Goal: Answer question/provide support

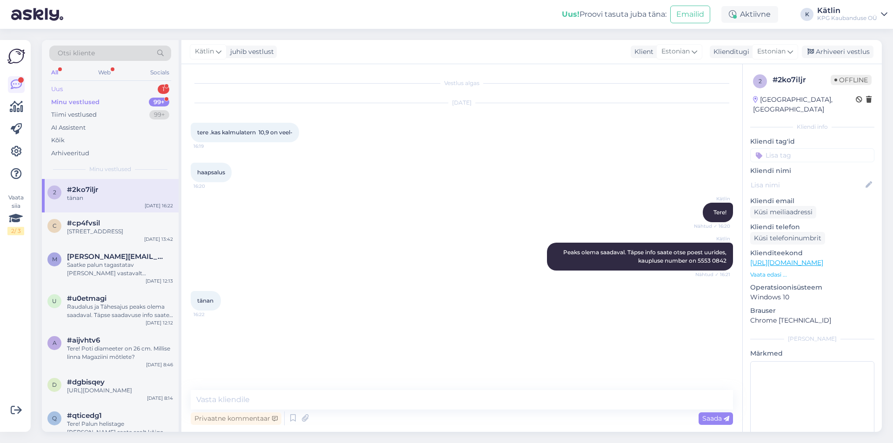
click at [91, 87] on div "Uus 1" at bounding box center [110, 89] width 122 height 13
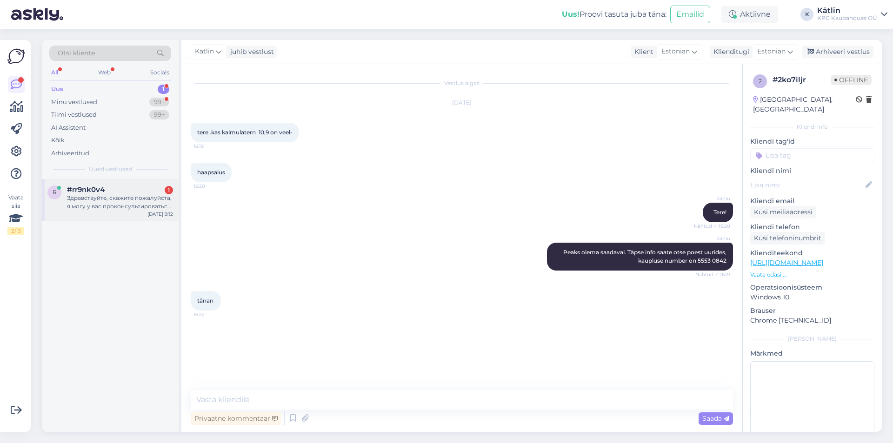
click at [97, 206] on div "Здравствуйте, скажите пожалуйста, я могу у вас проконсультироваться по поводу к…" at bounding box center [120, 202] width 106 height 17
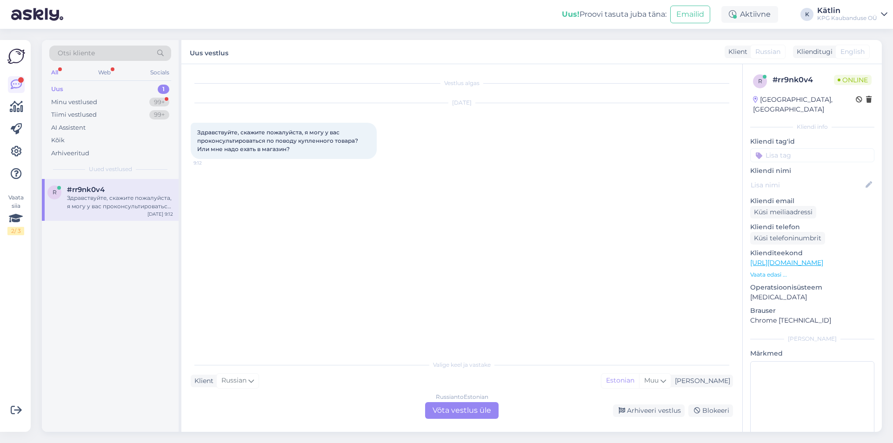
click at [457, 414] on div "Russian to Estonian Võta vestlus üle" at bounding box center [462, 411] width 74 height 17
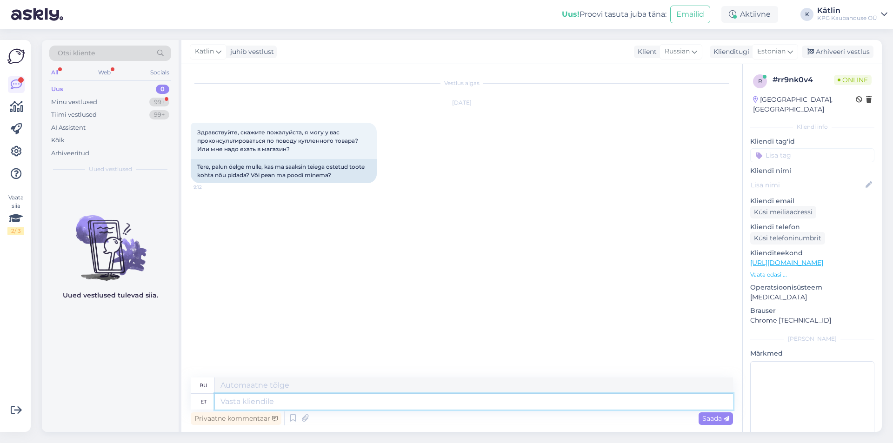
click at [323, 403] on textarea at bounding box center [474, 402] width 518 height 16
type textarea "Tere"
type textarea "Привет"
type textarea "Tere,"
type textarea "Привет,"
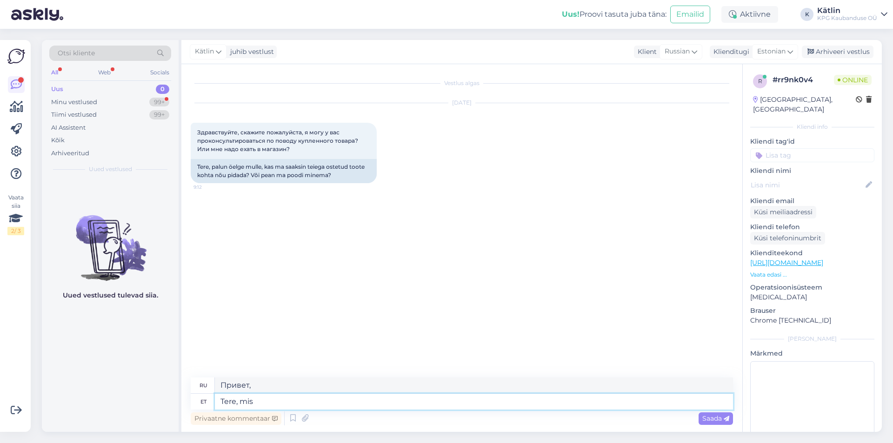
type textarea "Tere, mis"
type textarea "Привет, что?"
type textarea "Tere, mis toode ja"
type textarea "Здравствуйте, какой продукт?"
type textarea "Tere, mis toode ja mi"
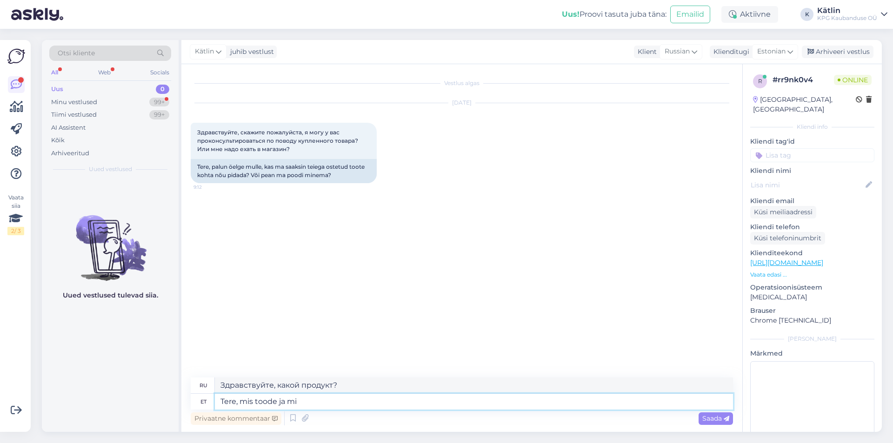
type textarea "Здравствуйте, какой продукт и"
type textarea "Tere, mis toode ja mis"
type textarea "Здравствуйте, какой продукт и что"
type textarea "Tere, mis toode ja mis on k"
type textarea "Здравствуйте, какой продукт и что это?"
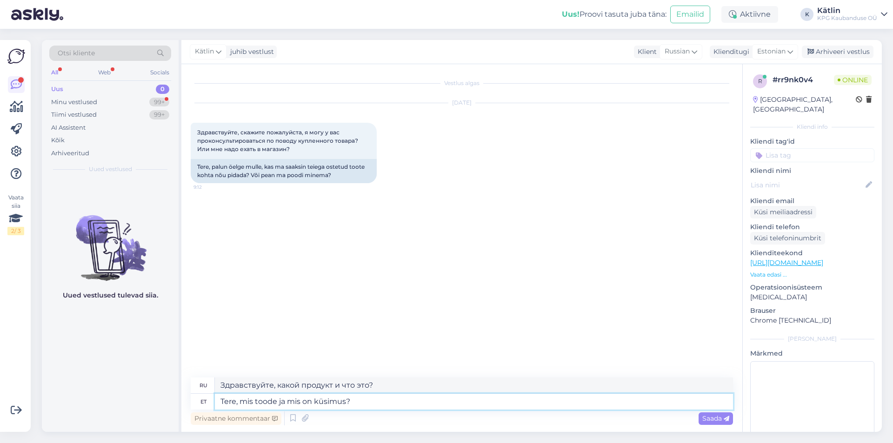
type textarea "Tere, mis toode ja mis on küsimus?"
type textarea "Здравствуйте, какой продукт и в чем вопрос?"
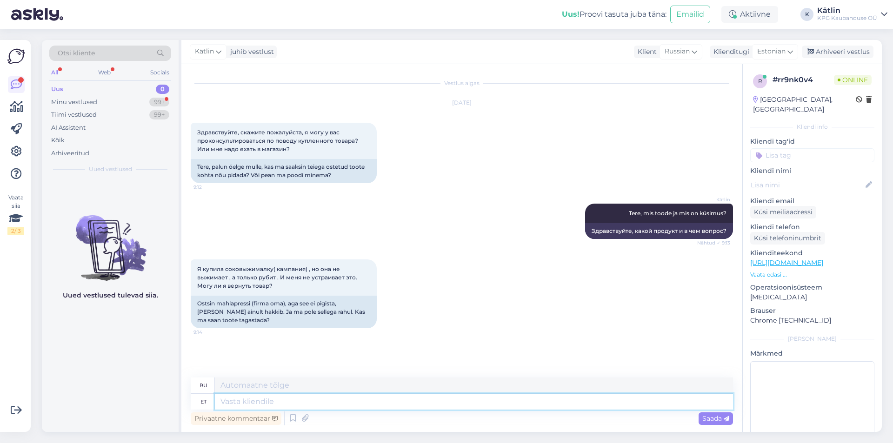
click at [271, 398] on textarea at bounding box center [474, 402] width 518 height 16
type textarea "Kasutatud t"
type textarea "Использовал"
type textarea "Kasutatud toodet ei"
type textarea "Использованный продукт"
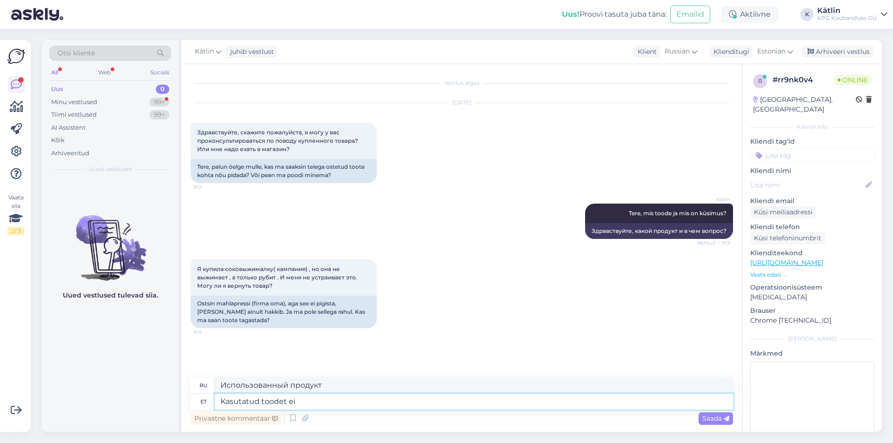
type textarea "Kasutatud toodet ei o"
type textarea "Используемый продукт не является"
type textarea "Kasutatud toodet ei [PERSON_NAME]"
type textarea "Товар бывший в употреблении отсутствует."
type textarea "Kasutatud toodet ei ole võimalik ta"
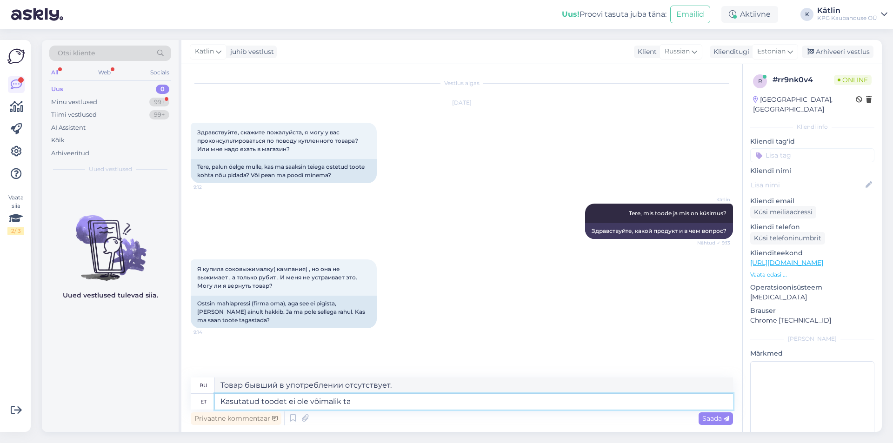
type textarea "Использованный товар невозможен"
type textarea "Kasutatud toodet ei ole võimalik tagastada ega"
type textarea "Использованные товары возврату не подлежат."
type textarea "Kasutatud toodet ei ole võimalik tagastada ega"
type textarea "Использованные товары не подлежат возврату или"
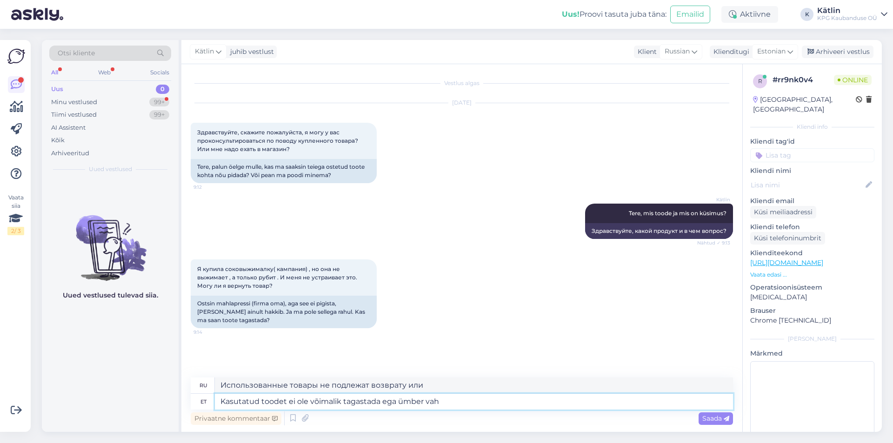
type textarea "Kasutatud toodet ei ole võimalik tagastada ega [PERSON_NAME]"
type textarea "Использованные товары возврату и обмену не подлежат."
type textarea "Kasutatud toodet ei ole võimalik tagastada ega ümber vahetada."
type textarea "Использованный товар возврату и обмену не подлежит."
type textarea "Kasutatud toodet ei ole võimalik tagastada ega ümber vahetada. Soovitame i"
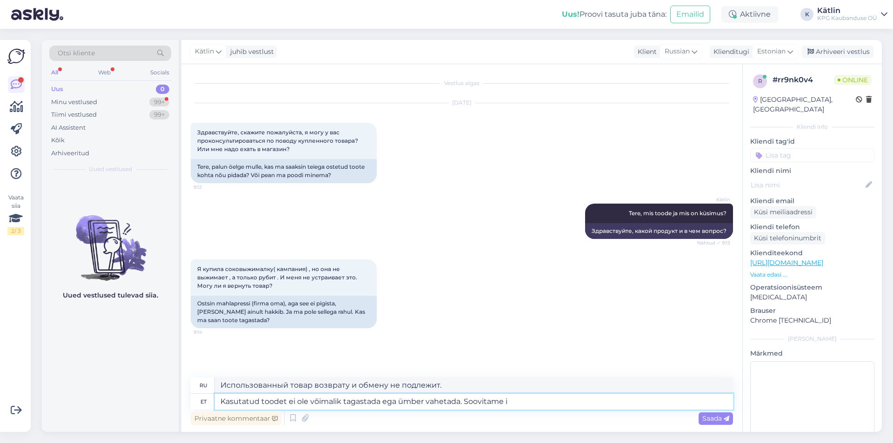
type textarea "Использованные товары возврату и обмену не подлежат. Мы рекомендуем"
type textarea "Kasutatud toodet ei ole võimalik tagastada ega ümber vahetada. Soovitame ikkagi…"
type textarea "Использованные товары возврату и обмену не подлежат. Мы по-прежнему рекомендуем"
type textarea "Kasutatud toodet ei ole võimalik tagastada ega ümber vahetada. Soovitame ikkagi…"
type textarea "Использованные товары возврату и обмену не подлежат. Мы рекомендуем вам"
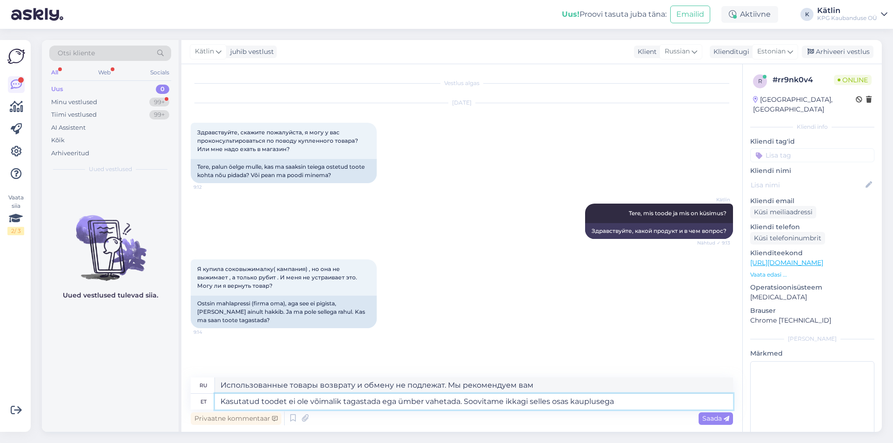
type textarea "Kasutatud toodet ei ole võimalik tagastada ega ümber vahetada. Soovitame ikkagi…"
type textarea "Использованные товары возврату и обмену не подлежат. Рекомендуем по этому вопро…"
type textarea "Kasutatud toodet ei ole võimalik tagastada ega ümber vahetada. Soovitame ikkagi…"
type textarea "Использованные товары возврату и обмену не подлежат. Мы рекомендуем по этому во…"
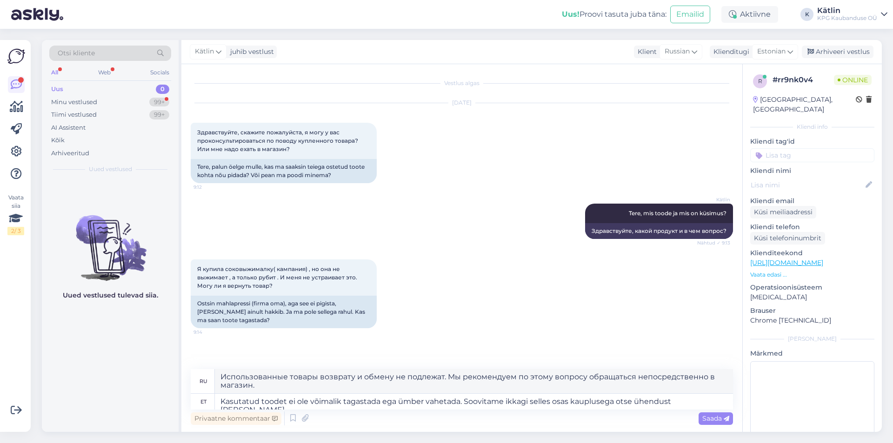
click at [764, 271] on p "Vaata edasi ..." at bounding box center [813, 275] width 124 height 8
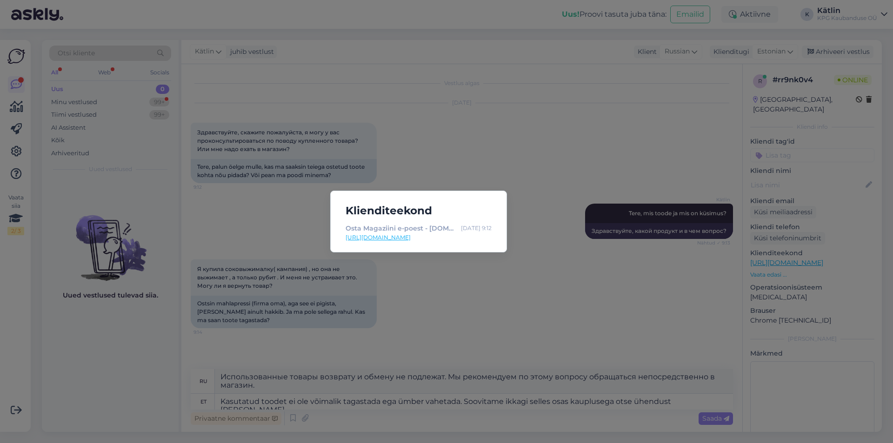
click at [477, 315] on div "Klienditeekond Osta Magaziini e-poest - [DOMAIN_NAME] - E-pood : [DATE] 9:12 [U…" at bounding box center [446, 221] width 893 height 443
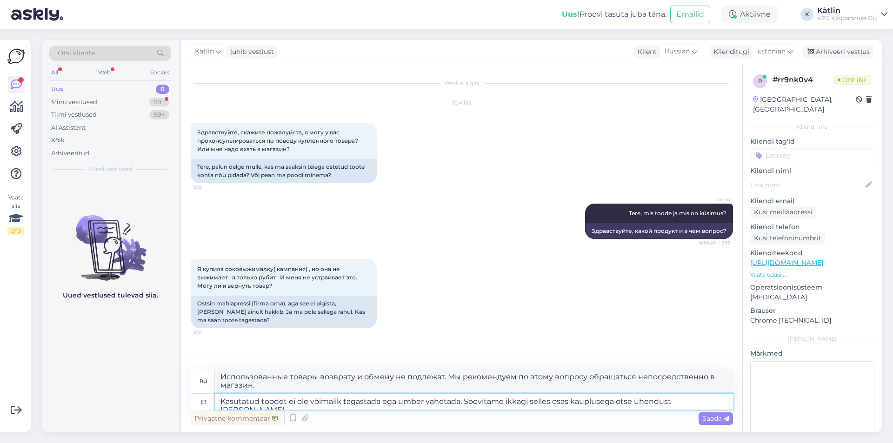
drag, startPoint x: 683, startPoint y: 402, endPoint x: 465, endPoint y: 401, distance: 217.3
click at [465, 401] on textarea "Kasutatud toodet ei ole võimalik tagastada ega ümber vahetada. Soovitame ikkagi…" at bounding box center [474, 402] width 518 height 16
type textarea "Kasutatud toodet ei ole võimalik tagastada ega ümber vahetada."
type textarea "Использованный товар возврату и обмену не подлежит."
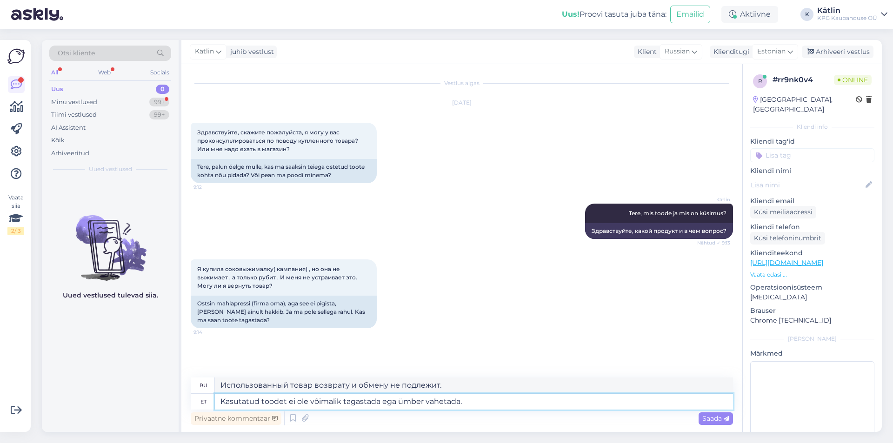
type textarea "Kasutatud toodet ei ole võimalik tagastada ega ümber vahetada"
type textarea "Использованные товары возврату и обмену не подлежат."
drag, startPoint x: 470, startPoint y: 406, endPoint x: 194, endPoint y: 397, distance: 276.5
click at [194, 397] on div "et Kasutatud toodet ei ole võimalik tagastada ega ümber vahetada" at bounding box center [462, 402] width 543 height 16
type textarea "Milline ma"
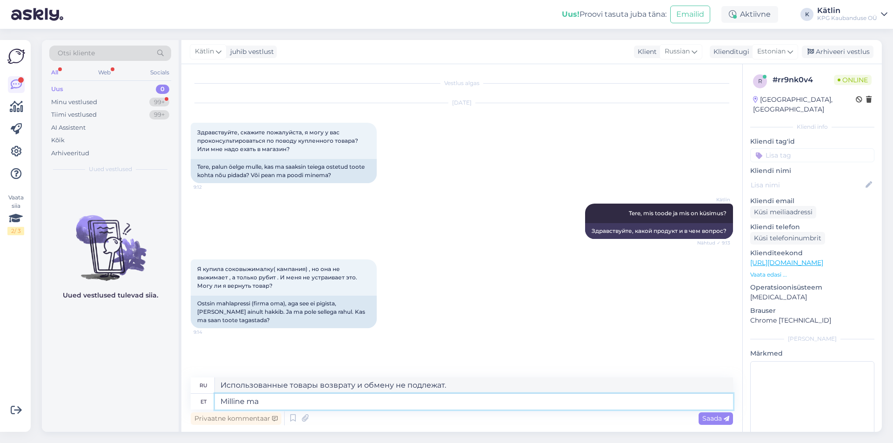
type textarea "Который"
type textarea "[PERSON_NAME]?"
type textarea "Какая соковыжималка?"
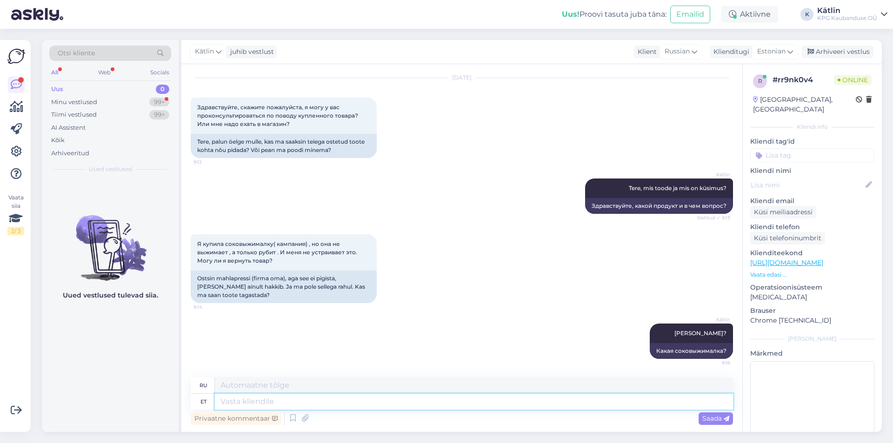
paste textarea "[URL][DOMAIN_NAME]"
type textarea "[URL][DOMAIN_NAME]"
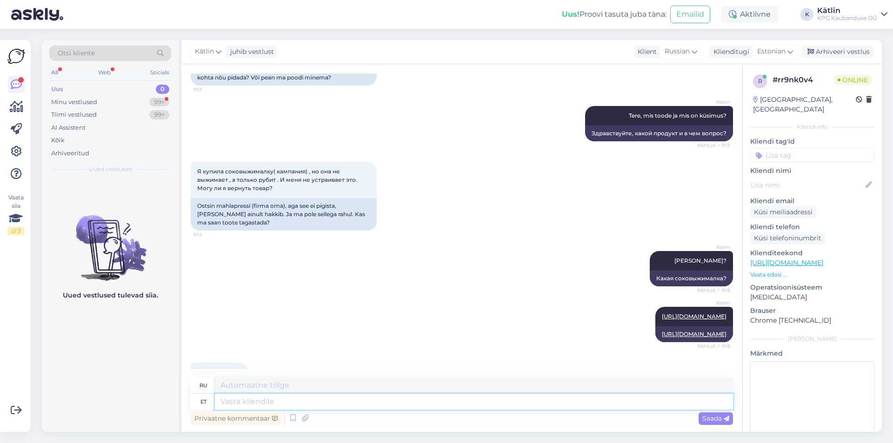
scroll to position [154, 0]
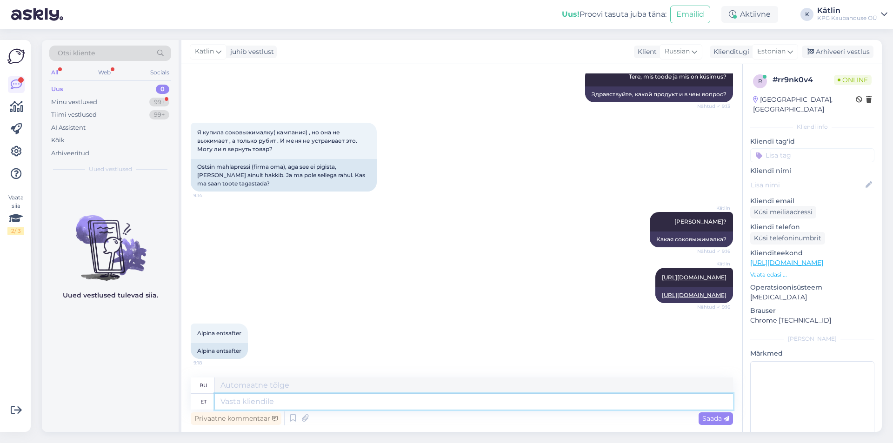
click at [272, 404] on textarea at bounding box center [474, 402] width 518 height 16
type textarea "Olgu,"
type textarea "Хорошо,"
type textarea "Olgu, kas o"
type textarea "Ладно, ладно?"
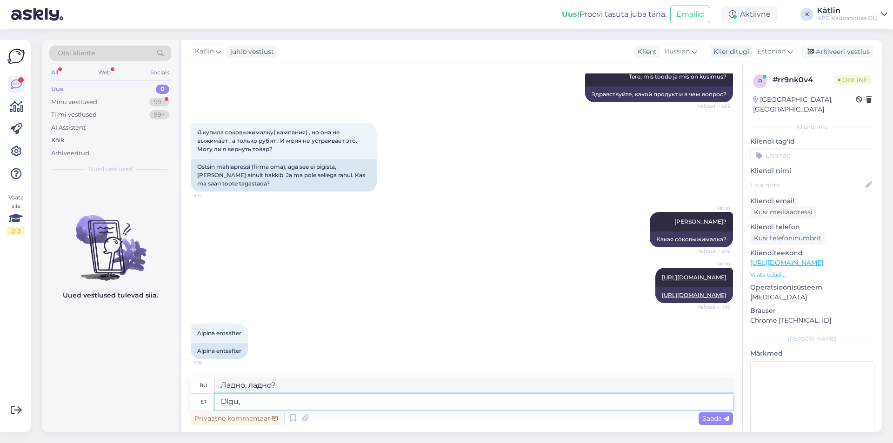
type textarea "Olgu, m"
type textarea "Хорошо,"
type textarea "Olgu, millisest kau"
type textarea "Хорошо, из какого?"
type textarea "Olgu, millisest kauplusest o"
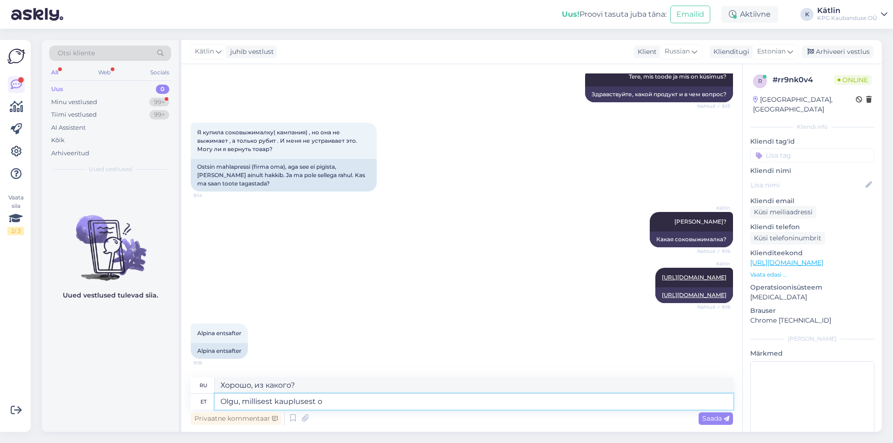
type textarea "Хорошо, из какого магазина?"
type textarea "Olgu, millisest kauplusest ostsite?"
type textarea "Хорошо, в каком магазине вы совершили покупку?"
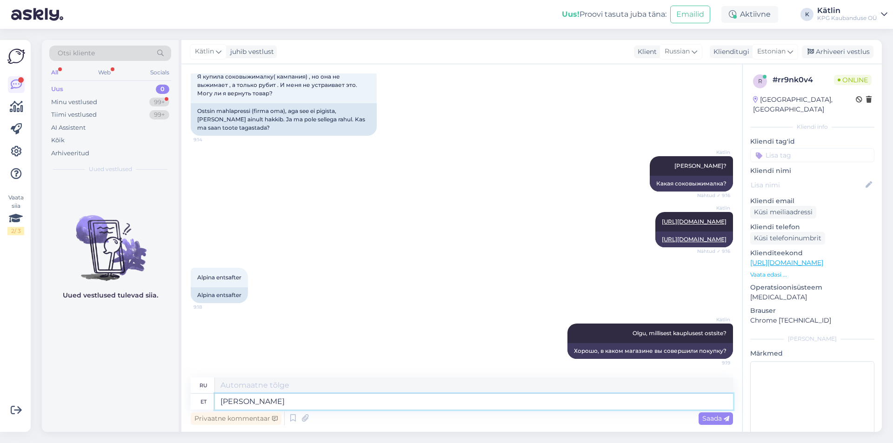
type textarea "Kui t"
type textarea "Если"
type textarea "Kui tundub, e"
type textarea "Если кажется,"
type textarea "Kui tundub, et"
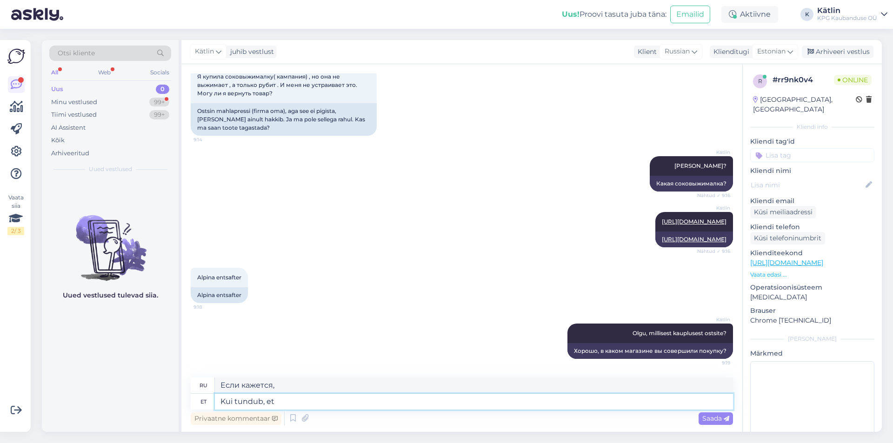
type textarea "Если кажется, что"
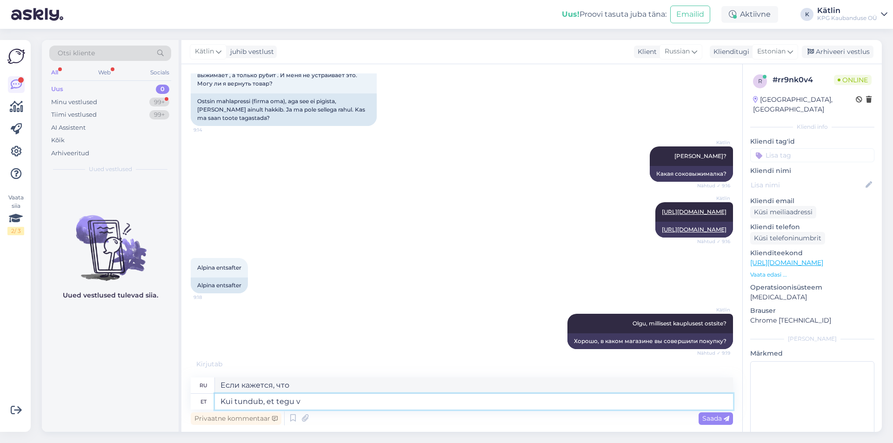
type textarea "Kui tundub, et tegu võ"
type textarea "Если кажется, что акт"
type textarea "Kui tundub, et tegu võib ol"
type textarea "Если кажется, что дело может"
type textarea "Kui tundub, et tegu võib olla pr"
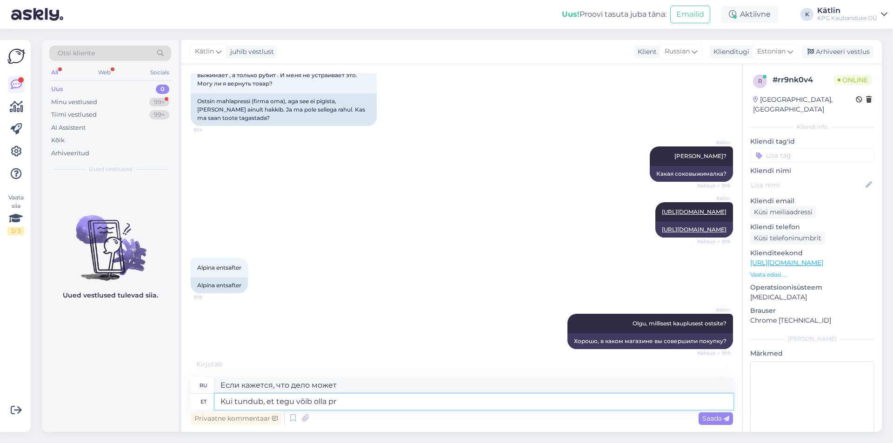
type textarea "Если кажется, что это может быть"
type textarea "Kui tundub, et tegu võib olla praagiga, siis"
type textarea "Если это выглядит так, будто это мусор,"
type textarea "Kui tundub, et tegu võib olla praagiga, siis t"
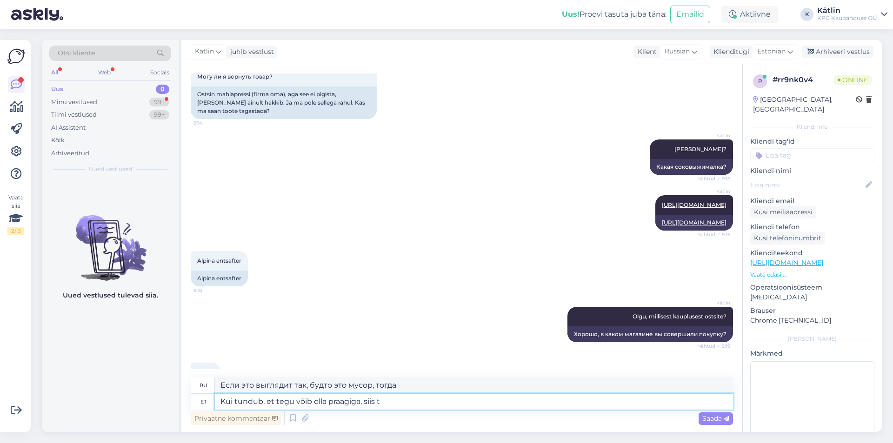
scroll to position [265, 0]
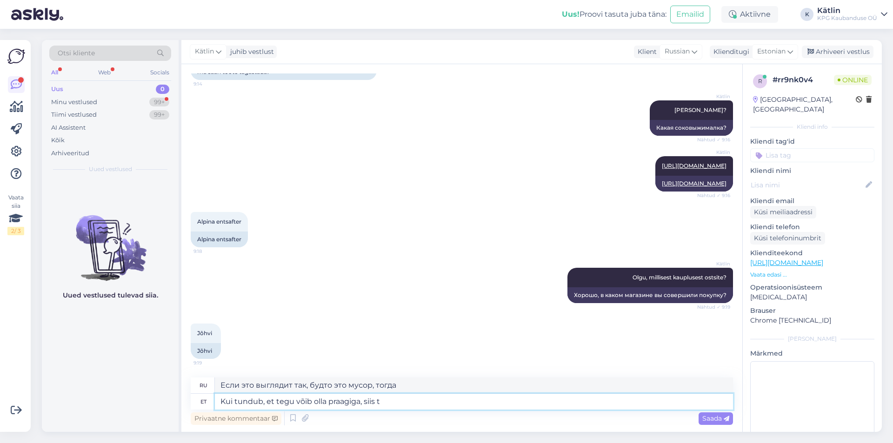
type textarea "Если кажется, что это может быть мусором, тогда"
type textarea "Kui tundub, et tegu võib olla praagiga, siis tuleb ik"
type textarea "Если кажется, что это может быть дефект, то его следует"
type textarea "Kui tundub, et tegu võib olla praagiga, siis tuleb ikka kau"
type textarea "Если кажется, что это может быть мусором, то так оно и должно быть."
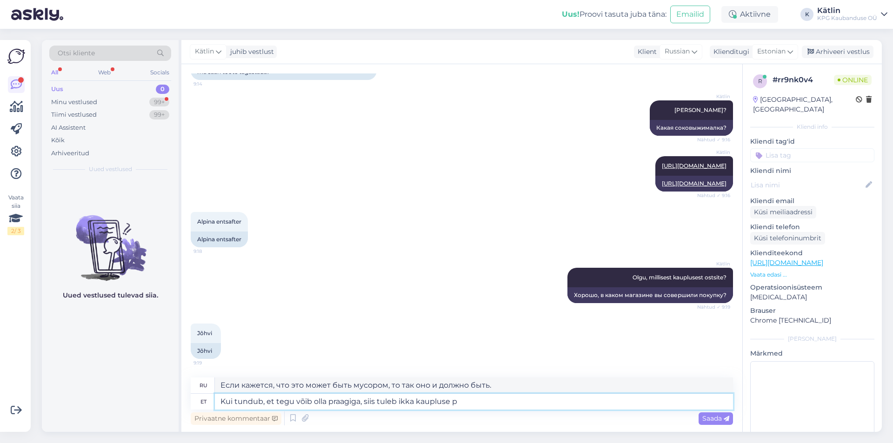
type textarea "Kui tundub, et tegu võib olla praagiga, siis tuleb ikka kaupluse po"
type textarea "Если вам кажется, что это может быть дефект, вам все равно следует обратиться в…"
type textarea "Kui tundub, et tegu võib olla praagiga, siis tuleb ikka kaupluse [PERSON_NAME] p"
type textarea "Если вам кажется, что это может быть дефект, то вам все равно следует прийти в …"
type textarea "Kui tundub, et tegu võib olla praagiga, siis tuleb ikka kaupluse [PERSON_NAME] …"
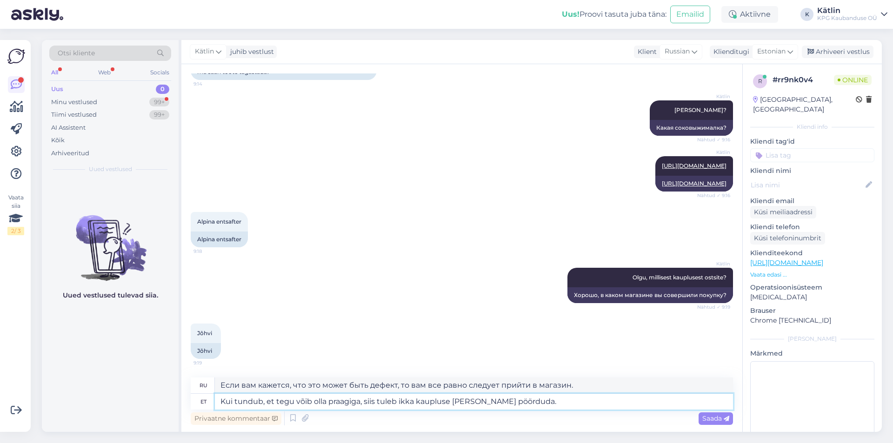
type textarea "Если вам кажется, что товар может быть неисправен, вам все равно следует обрати…"
type textarea "Kui tundub, et tegu võib olla praagiga, siis tuleb ikka kaupluse [PERSON_NAME] …"
type textarea "Если вам кажется, что товар может быть неисправен, вам всё равно следует обрати…"
type textarea "Kui tundub, et tegu võib olla praagiga, siis tuleb ikka kaupluse [PERSON_NAME] …"
type textarea "Если вам кажется, что товар может быть неисправен, вам всё равно следует обрати…"
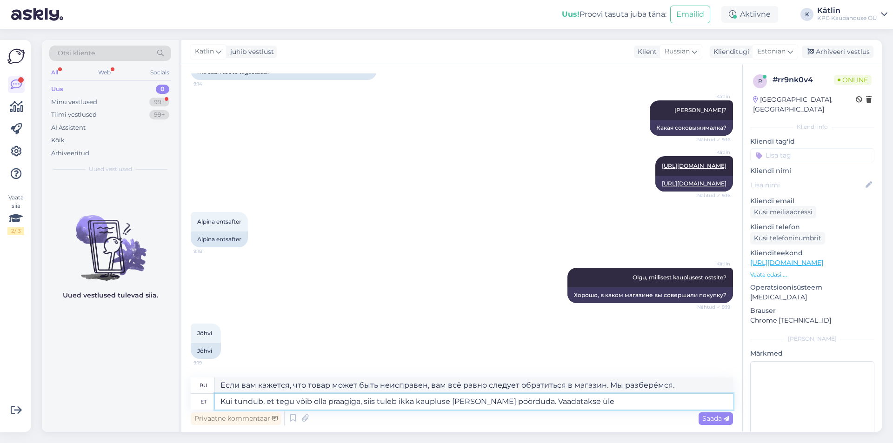
type textarea "Kui tundub, et tegu võib olla praagiga, siis tuleb ikka kaupluse [PERSON_NAME] …"
type textarea "Если вы считаете, что товар может быть неисправен, вам всё равно следует обрати…"
drag, startPoint x: 576, startPoint y: 402, endPoint x: 517, endPoint y: 397, distance: 58.9
click at [517, 397] on textarea "Kui tundub, et tegu võib olla praagiga, siis tuleb ikka kaupluse [PERSON_NAME] …" at bounding box center [474, 402] width 518 height 16
type textarea "Kui tundub, et tegu võib olla praagiga, siis tuleb ikka kaupluse [PERSON_NAME] …"
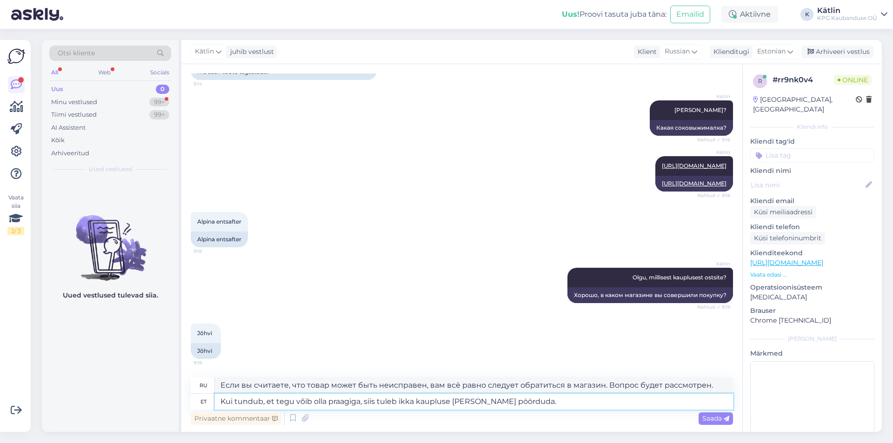
type textarea "Если вам кажется, что товар может быть неисправен, вам все равно следует обрати…"
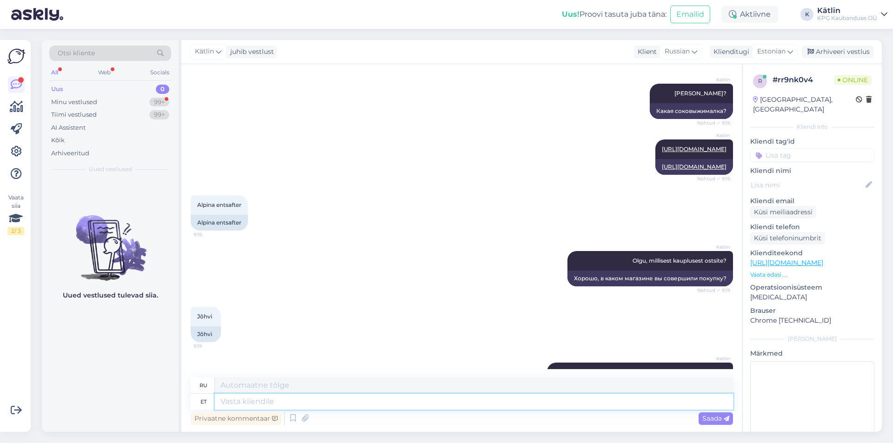
scroll to position [338, 0]
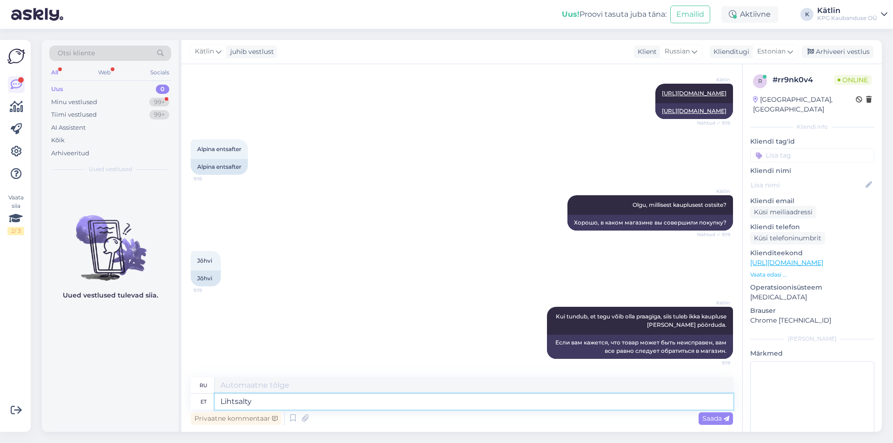
type textarea "Lihtsalty"
type textarea "Просто"
type textarea "Lihtsalt tagastada"
type textarea "Просто верните его."
type textarea "Lihtsalt tagastada kasutatud kau"
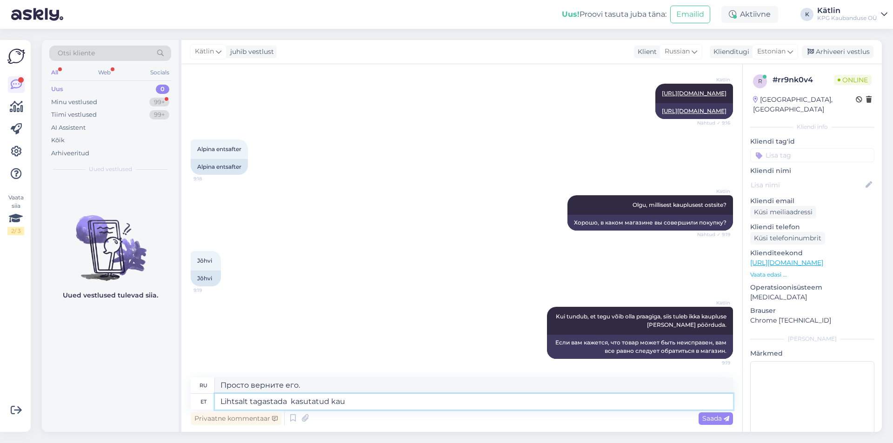
type textarea "Просто верните использованный."
type textarea "Lihtsalt tagastada kasutatud [PERSON_NAME] e"
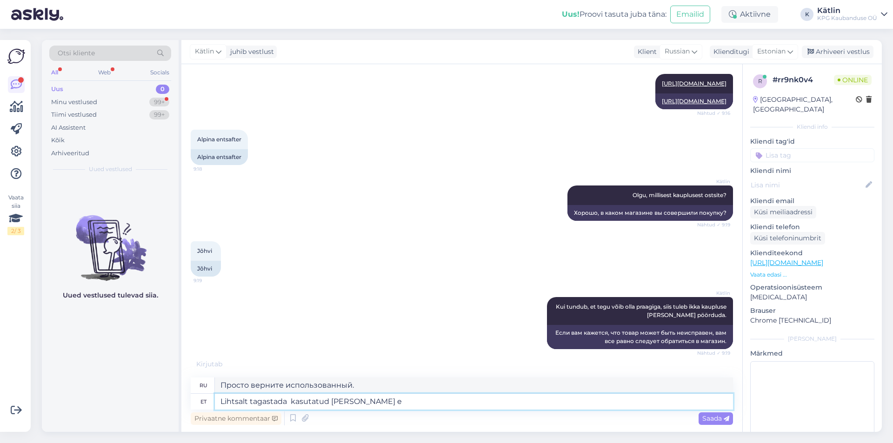
type textarea "Просто верните использованный товар"
type textarea "Lihtsalt tagastada kasutatud [PERSON_NAME] [PERSON_NAME]"
type textarea "Возврат бывшего в употреблении товара — непростая задача."
type textarea "Lihtsalt tagastada kasutatud [PERSON_NAME] ole võimalik, aga"
type textarea "Невозможно просто вернуть использованный товар,"
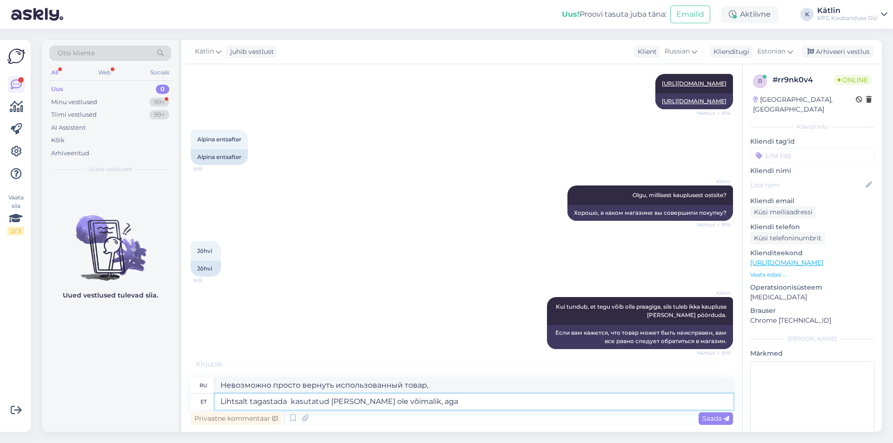
type textarea "Lihtsalt tagastada kasutatud [PERSON_NAME] ole võimalik, aga"
type textarea "Невозможно просто вернуть использованный товар, но"
type textarea "Lihtsalt tagastada kasutatud [PERSON_NAME] ole võimalik, aga äkki"
type textarea "Невозможно просто вернуть использованный товар, но вдруг"
type textarea "Lihtsalt tagastada kasutatud [PERSON_NAME] ole võimalik, a"
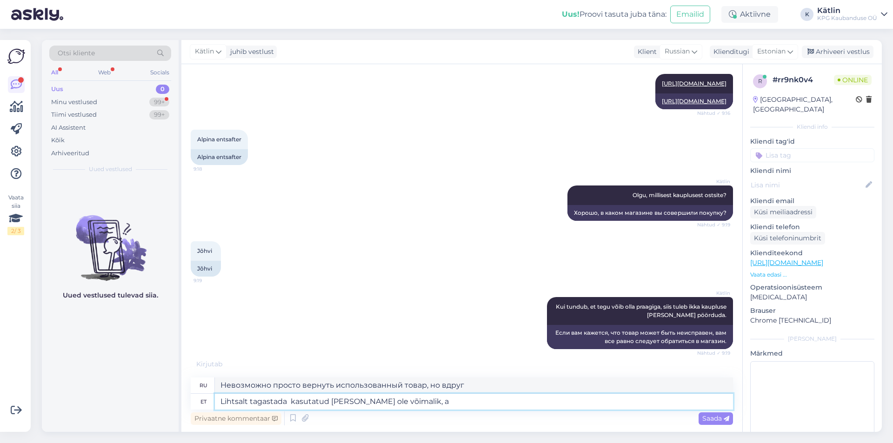
type textarea "Невозможно просто вернуть использованный товар, но"
type textarea "Lihtsalt tagastada kasutatud [PERSON_NAME] ole võimalik"
type textarea "Невозможно просто вернуть использованный товар,"
type textarea "Lihtsalt tagastada kasutatud [PERSON_NAME] ole võimalik."
type textarea "Невозможно просто вернуть использованный товар."
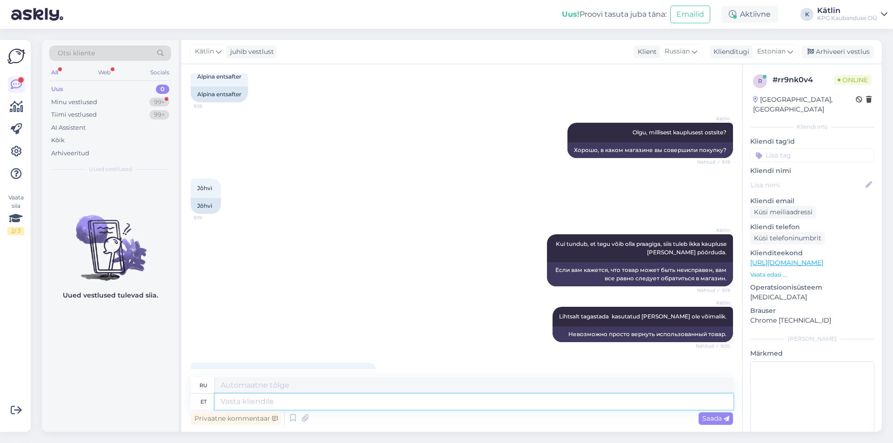
scroll to position [466, 0]
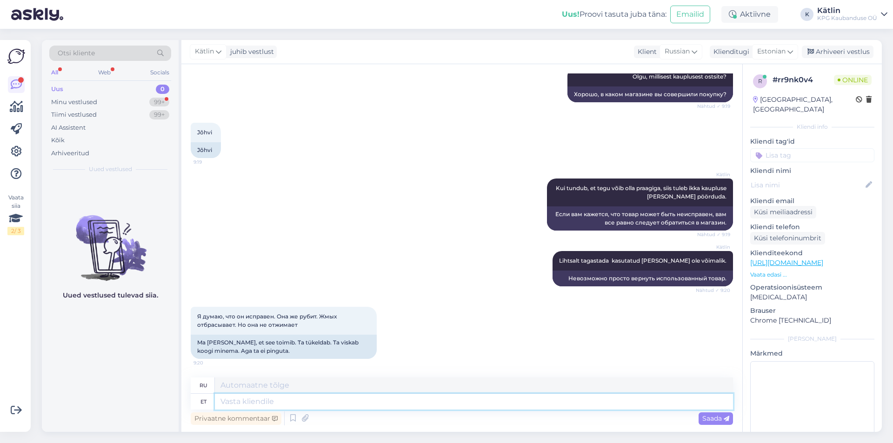
click at [242, 403] on textarea at bounding box center [474, 402] width 518 height 16
type textarea "Jõhvi ka"
type textarea "Йыхви"
type textarea "Jõhvi kaupluse n"
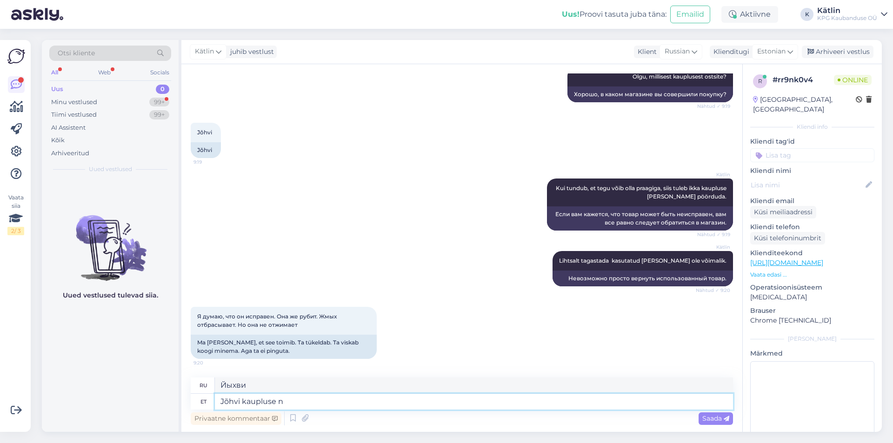
type textarea "Магазин Йыхви"
type textarea "Jõhvi kaupluse number o"
type textarea "Номер магазина в Йыхви"
paste textarea "5552 8003"
type textarea "Jõhvi kaupluse number on 5552 8003"
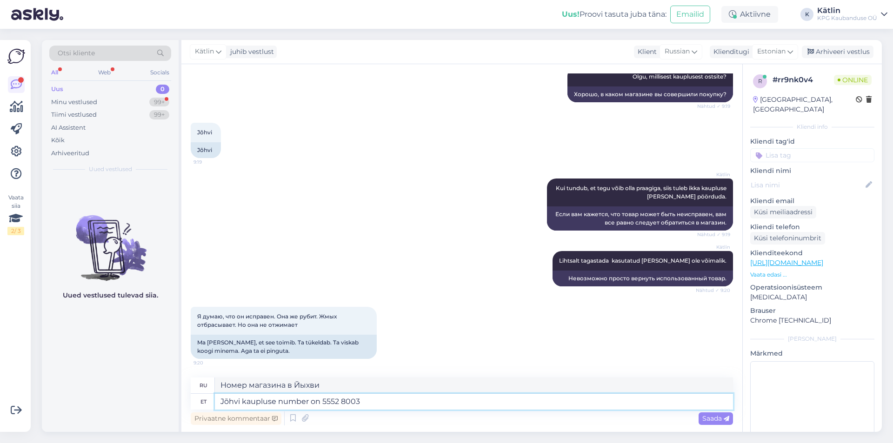
type textarea "Номер магазина в [GEOGRAPHIC_DATA]:"
type textarea "Jõhvi kaupluse number on 5552 8003, s"
type textarea "Номер магазина в Йыхви: 5552 8003,"
type textarea "Jõhvi kaupluse number on 5552 8003, saate"
type textarea "Номер магазина в Йыхви — 5552 8003, вы можете"
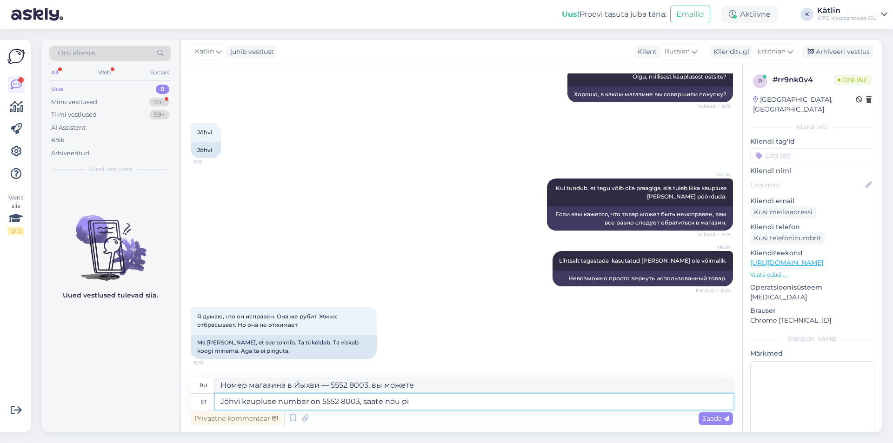
type textarea "Jõhvi kaupluse number on 5552 8003, saate nõu pid"
type textarea "Номер телефона магазина в Йыхви — 5552 8003, по нему можно получить консультаци…"
type textarea "Jõhvi kaupluse number on 5552 8003, saate nõu pidada."
type textarea "Номер телефона магазина в Йыхви — 5552 8003, по нему вы можете обратиться за ко…"
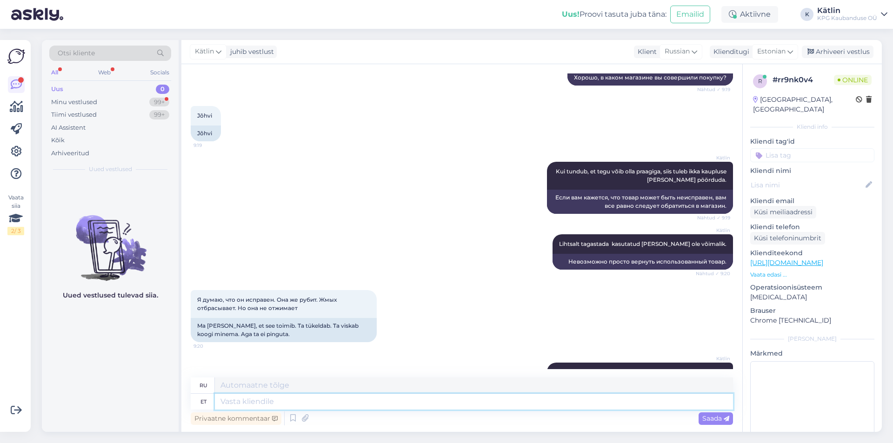
scroll to position [530, 0]
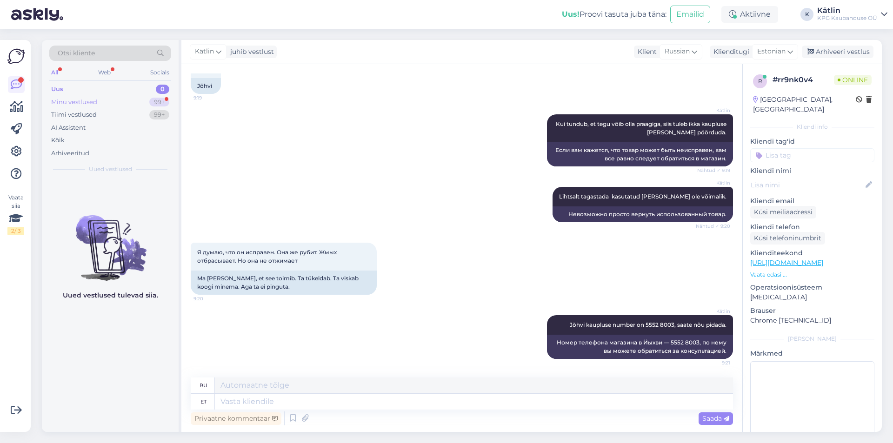
click at [93, 104] on div "Minu vestlused" at bounding box center [74, 102] width 46 height 9
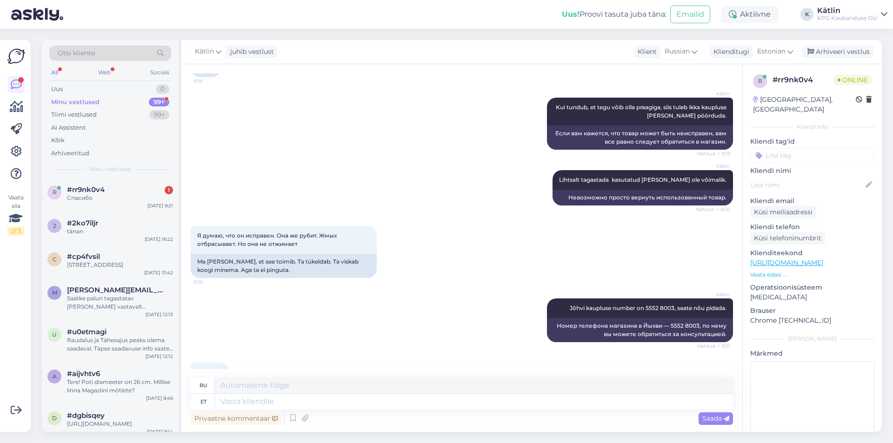
scroll to position [586, 0]
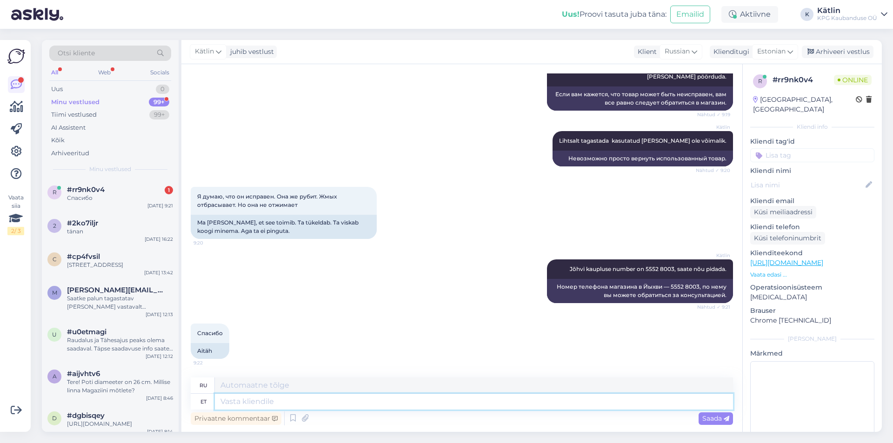
click at [245, 405] on textarea at bounding box center [474, 402] width 518 height 16
click at [109, 195] on div "Спасибо" at bounding box center [120, 198] width 106 height 8
click at [87, 93] on div "Uus 1" at bounding box center [110, 89] width 122 height 13
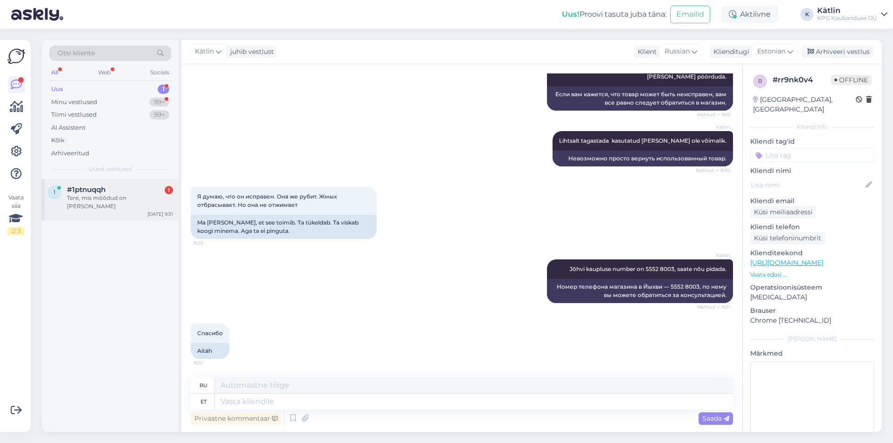
click at [104, 180] on div "1 #1ptnuqqh 1 Tere, mis mõõdud on [PERSON_NAME] [DATE] 9:31" at bounding box center [110, 200] width 137 height 42
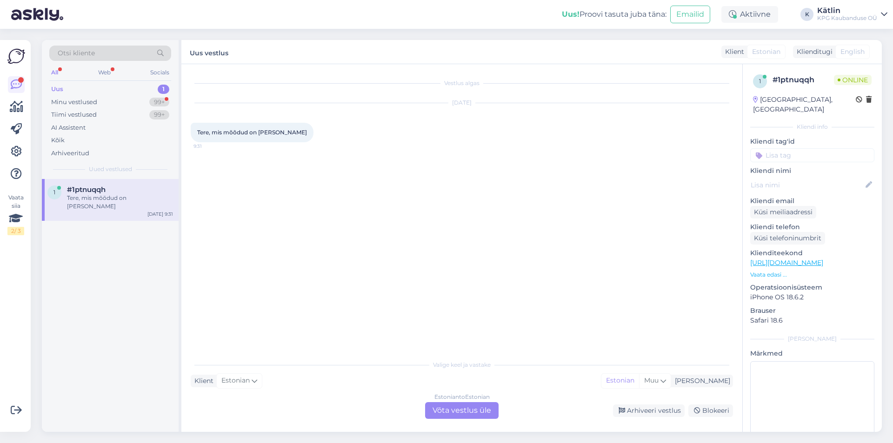
click at [794, 259] on link "[URL][DOMAIN_NAME]" at bounding box center [787, 263] width 73 height 8
click at [452, 407] on div "Estonian to Estonian Võta vestlus üle" at bounding box center [462, 411] width 74 height 17
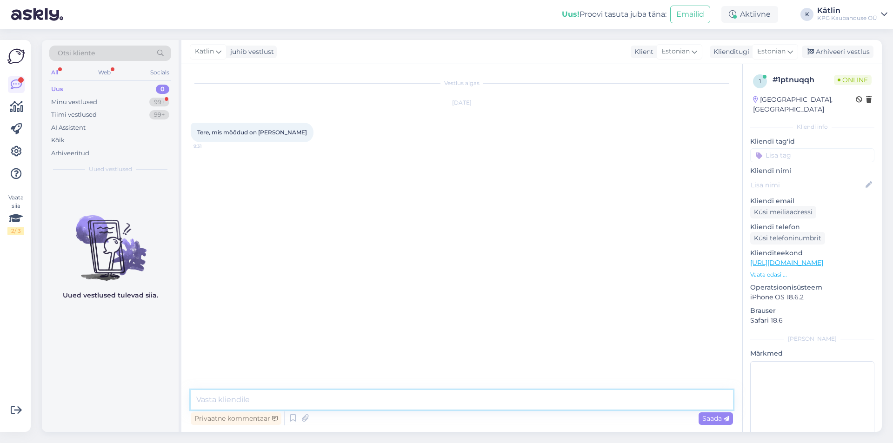
click at [313, 392] on textarea at bounding box center [462, 400] width 543 height 20
type textarea "Tere! [PERSON_NAME]?"
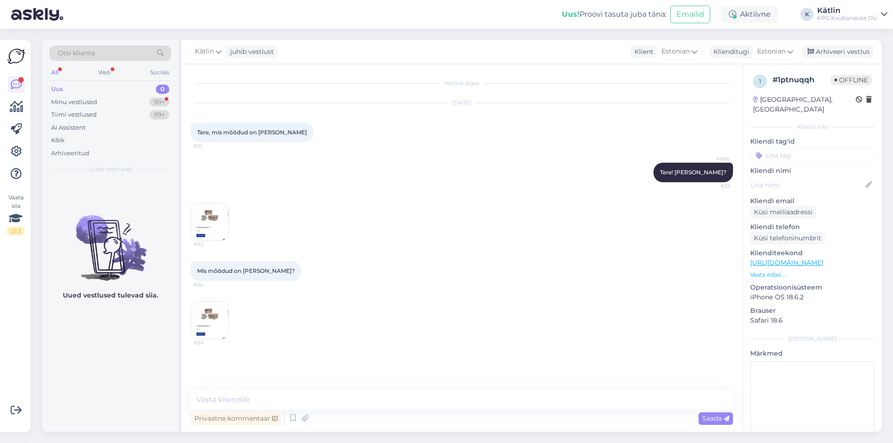
click at [209, 224] on img at bounding box center [209, 221] width 37 height 37
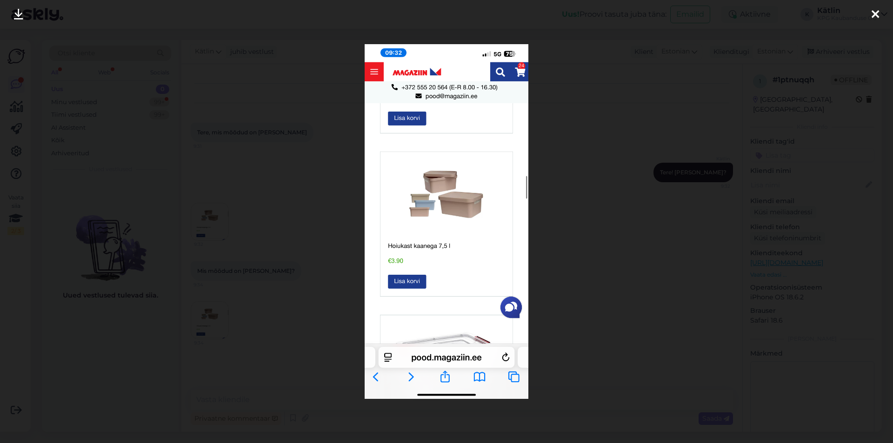
click at [312, 225] on div at bounding box center [446, 221] width 893 height 443
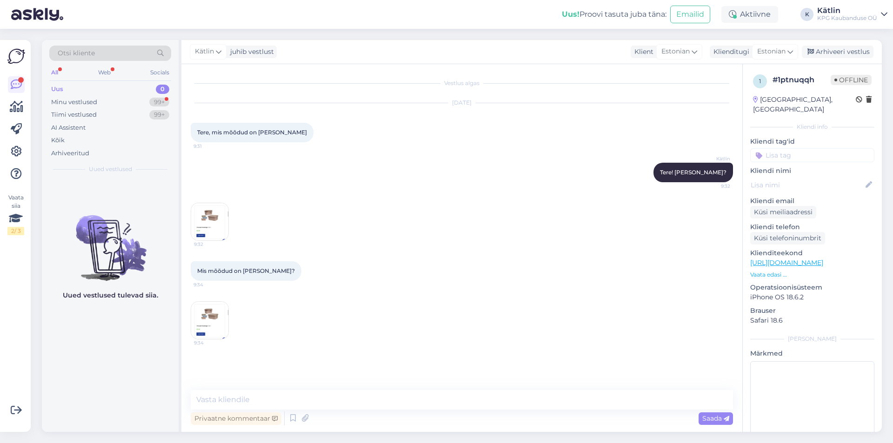
click at [215, 315] on img at bounding box center [209, 320] width 37 height 37
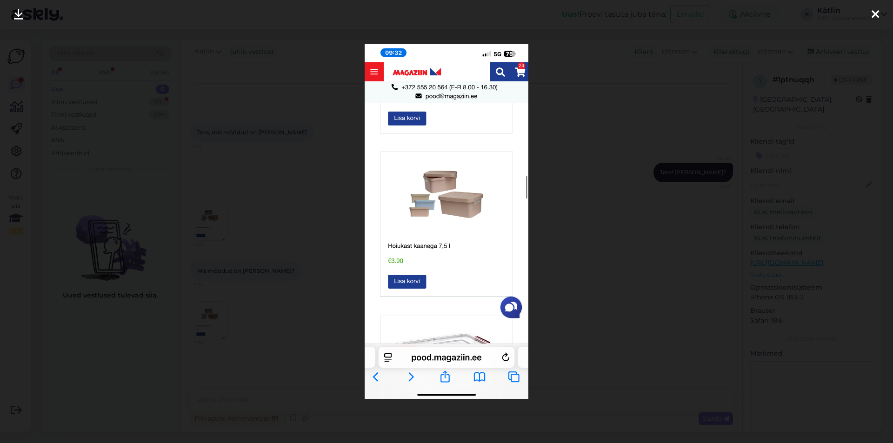
click at [325, 183] on div at bounding box center [446, 221] width 893 height 443
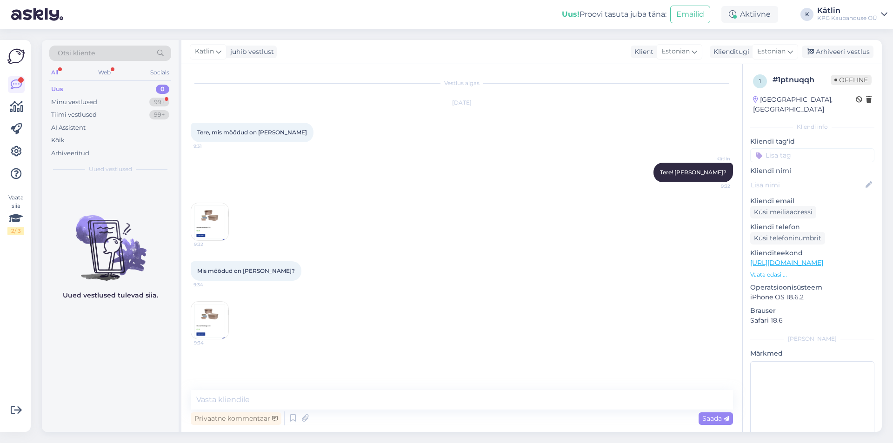
click at [219, 230] on img at bounding box center [209, 221] width 37 height 37
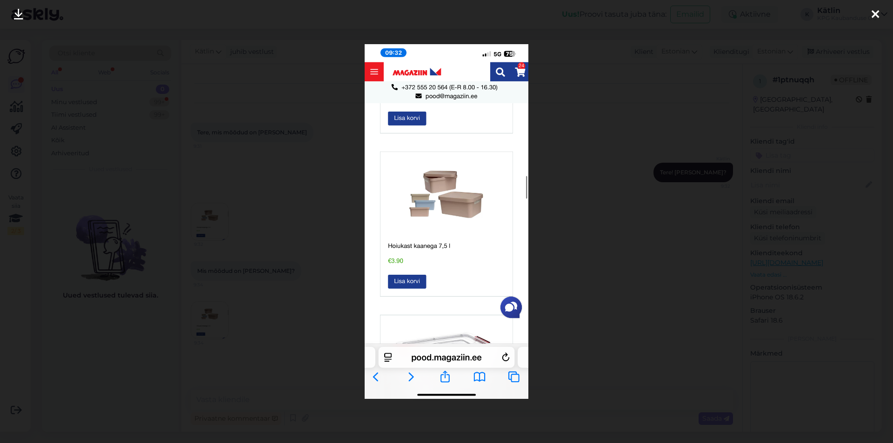
click at [316, 183] on div at bounding box center [446, 221] width 893 height 443
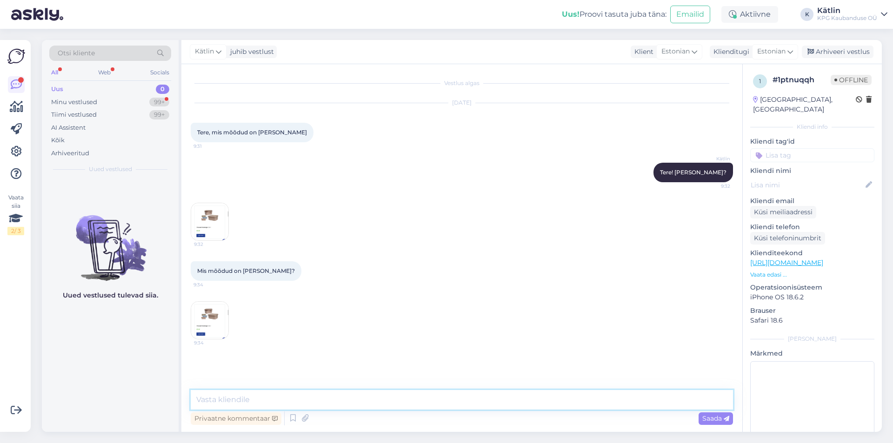
click at [262, 397] on textarea at bounding box center [462, 400] width 543 height 20
type textarea "[PERSON_NAME] kohe ei leiagi selle [PERSON_NAME], [PERSON_NAME] üle mõõta, kuid…"
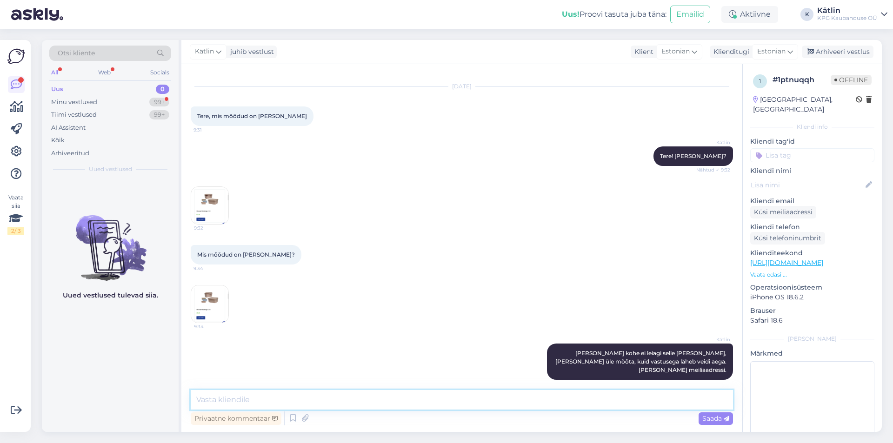
scroll to position [56, 0]
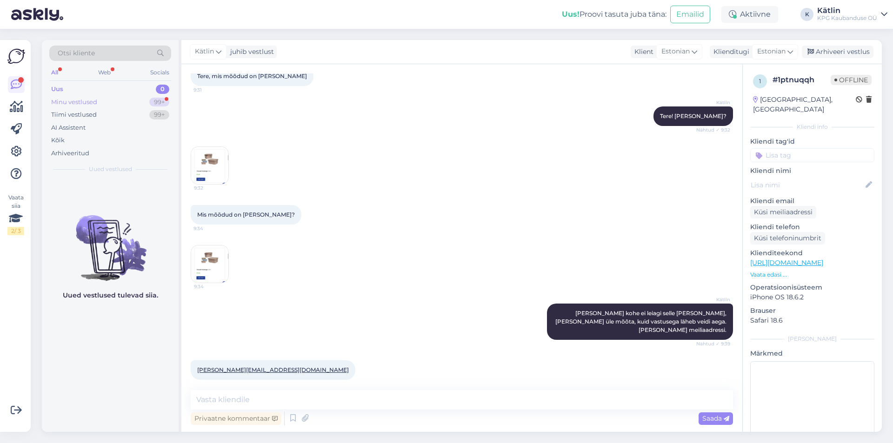
click at [75, 101] on div "Minu vestlused" at bounding box center [74, 102] width 46 height 9
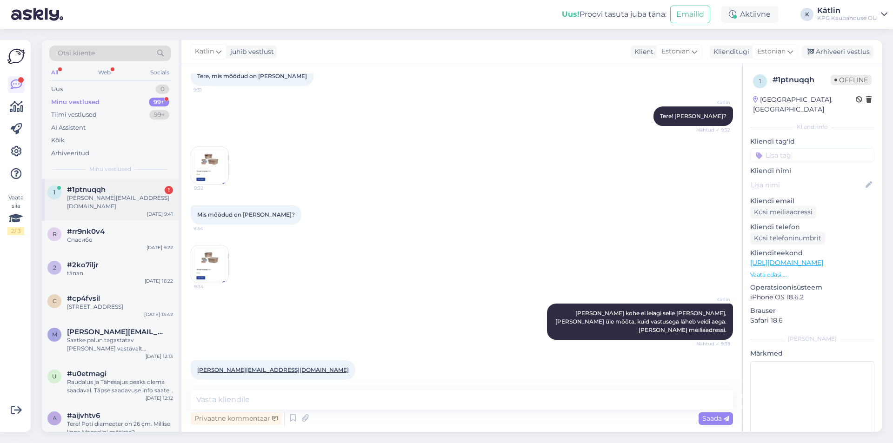
click at [107, 196] on div "[PERSON_NAME][EMAIL_ADDRESS][DOMAIN_NAME]" at bounding box center [120, 202] width 106 height 17
click at [237, 405] on textarea at bounding box center [462, 400] width 543 height 20
click at [746, 9] on div "Aktiivne" at bounding box center [750, 14] width 57 height 17
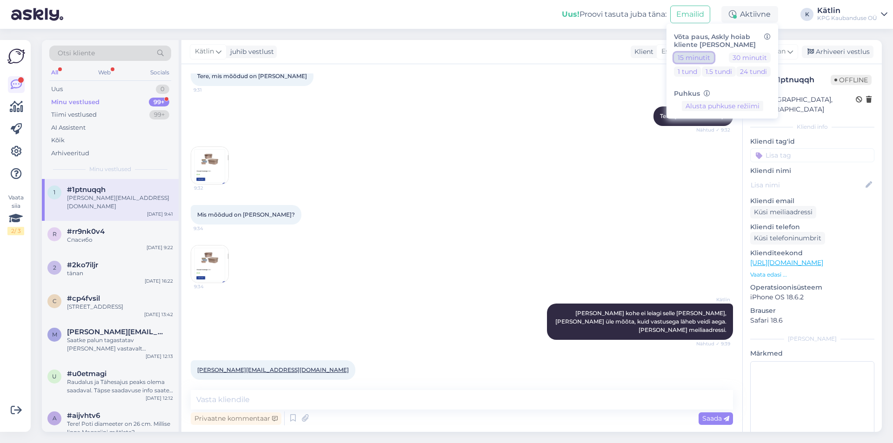
click at [686, 56] on button "15 minutit" at bounding box center [694, 58] width 40 height 10
click at [753, 60] on button "30 minutit" at bounding box center [750, 58] width 42 height 10
drag, startPoint x: 258, startPoint y: 401, endPoint x: 230, endPoint y: 356, distance: 52.8
click at [257, 401] on textarea at bounding box center [462, 400] width 543 height 20
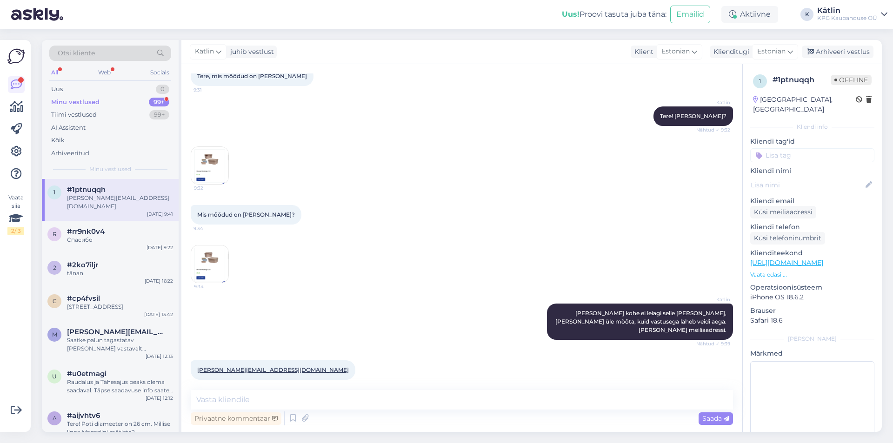
click at [233, 367] on link "[PERSON_NAME][EMAIL_ADDRESS][DOMAIN_NAME]" at bounding box center [273, 370] width 152 height 7
click at [94, 99] on div "Minu vestlused" at bounding box center [75, 102] width 48 height 9
click at [88, 85] on div "Uus 0" at bounding box center [110, 89] width 122 height 13
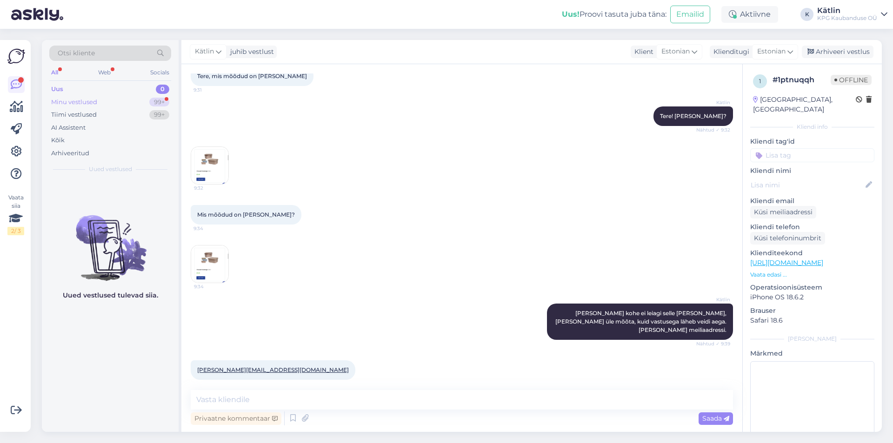
click at [82, 99] on div "Minu vestlused" at bounding box center [74, 102] width 46 height 9
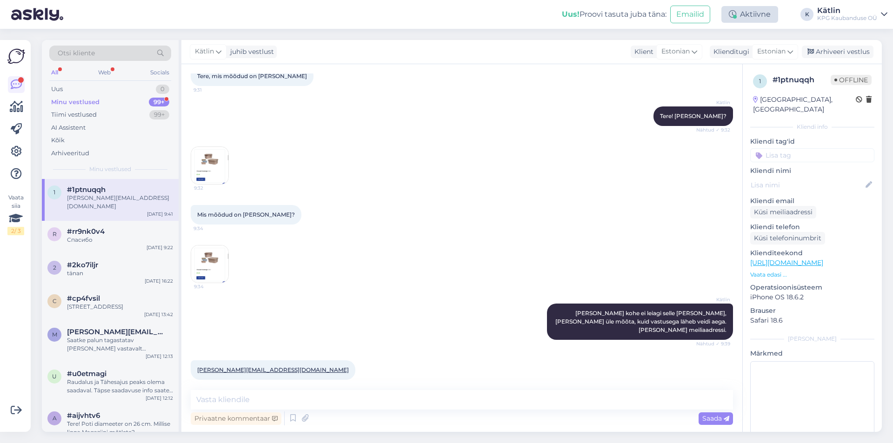
click at [766, 16] on div "Aktiivne" at bounding box center [750, 14] width 57 height 17
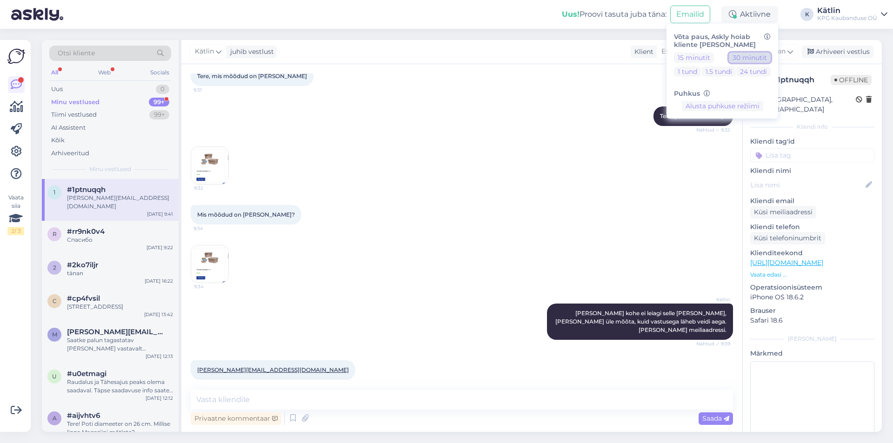
click at [750, 59] on button "30 minutit" at bounding box center [750, 58] width 42 height 10
click at [755, 58] on button "30 minutit" at bounding box center [750, 58] width 42 height 10
